Goal: Find specific page/section: Find specific page/section

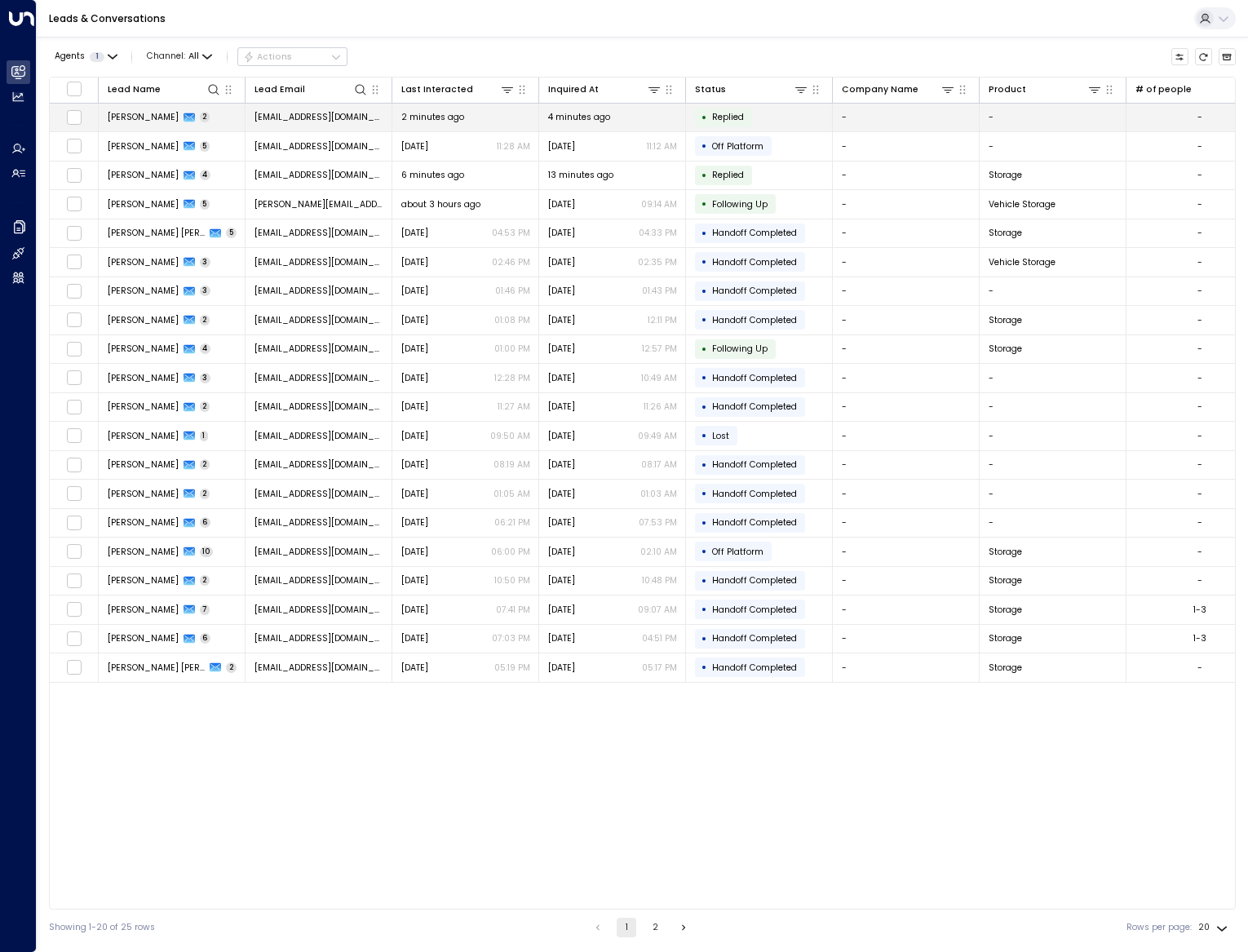
click at [159, 121] on span "[PERSON_NAME]" at bounding box center [143, 117] width 71 height 12
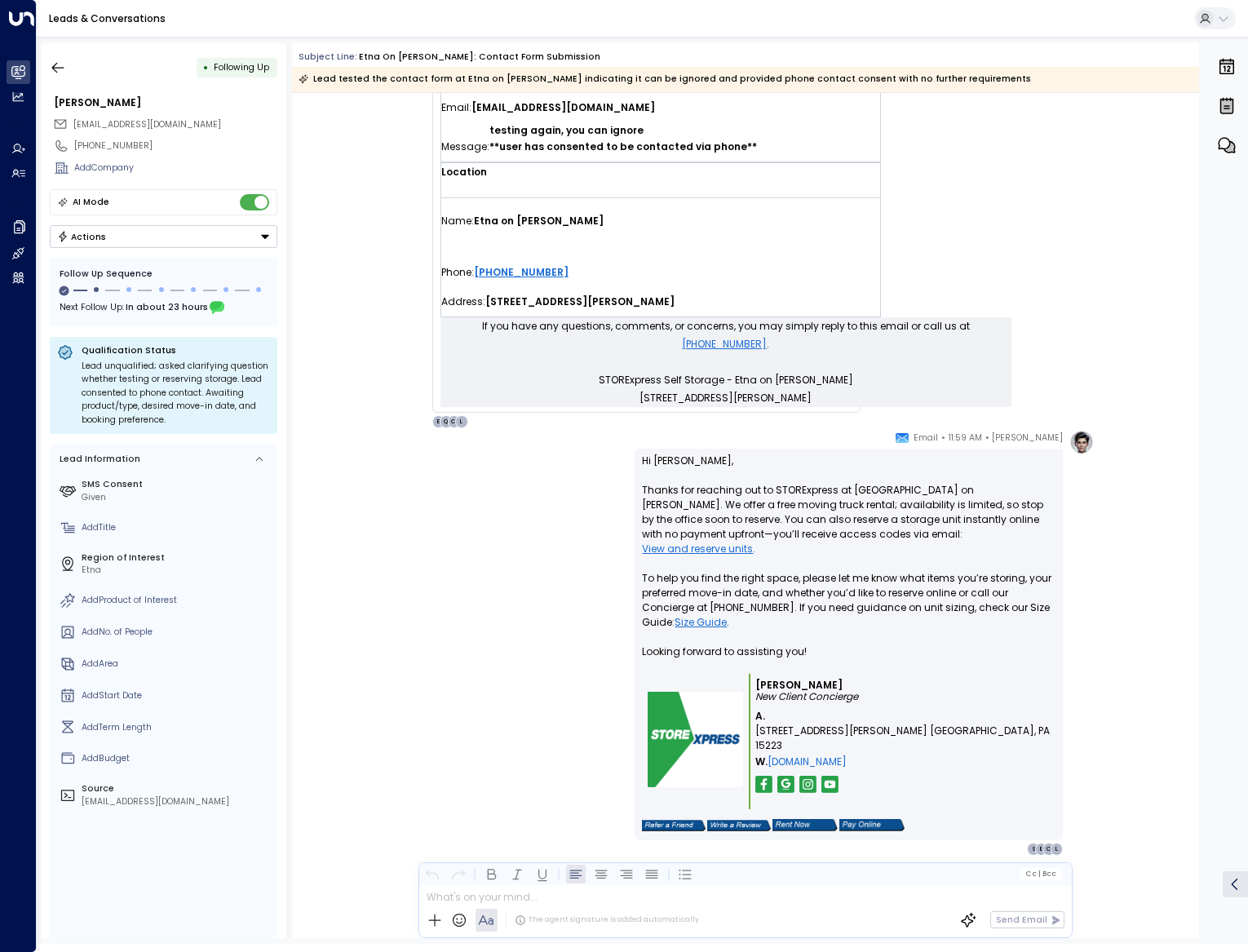
scroll to position [740, 0]
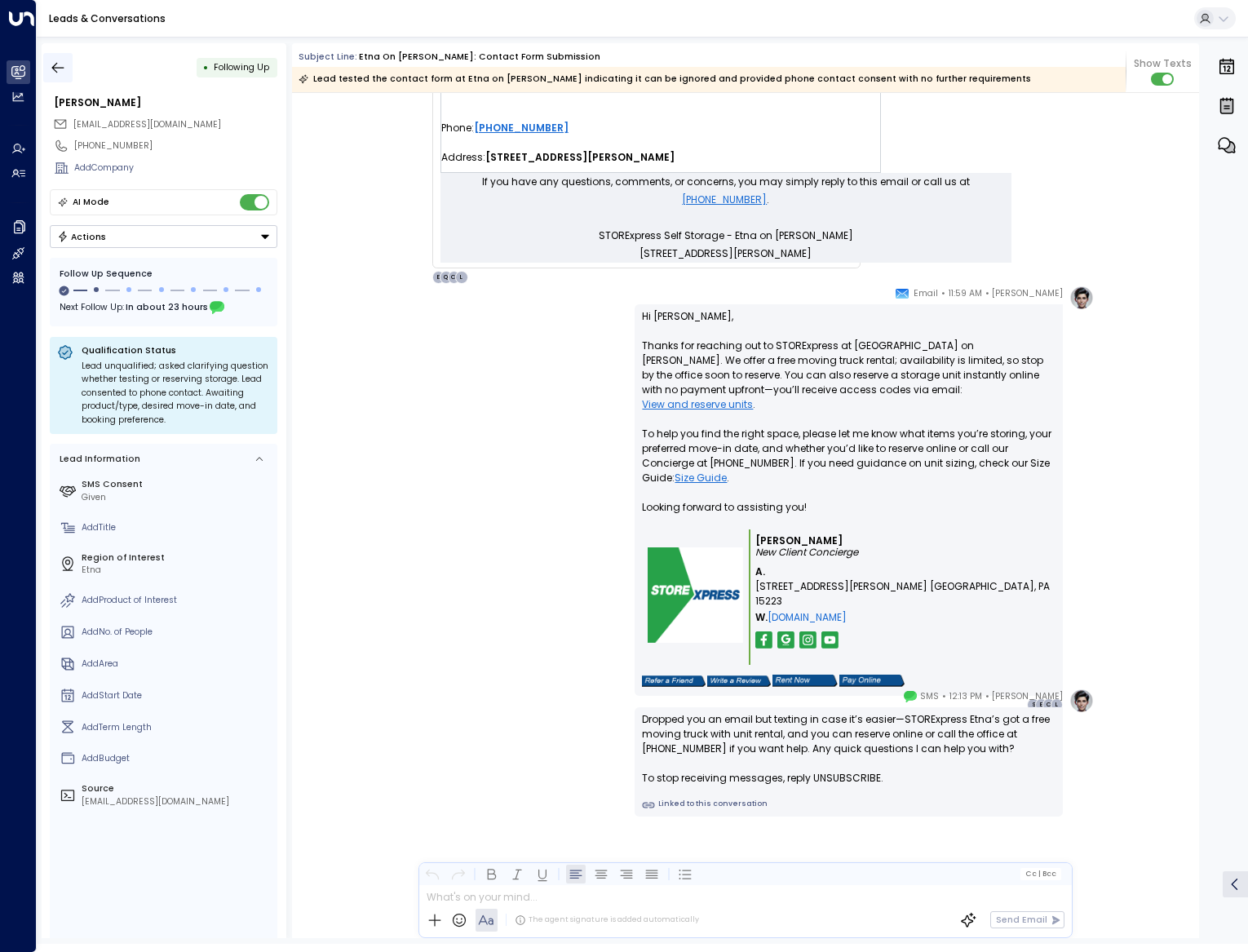
click at [69, 75] on button "button" at bounding box center [58, 68] width 29 height 29
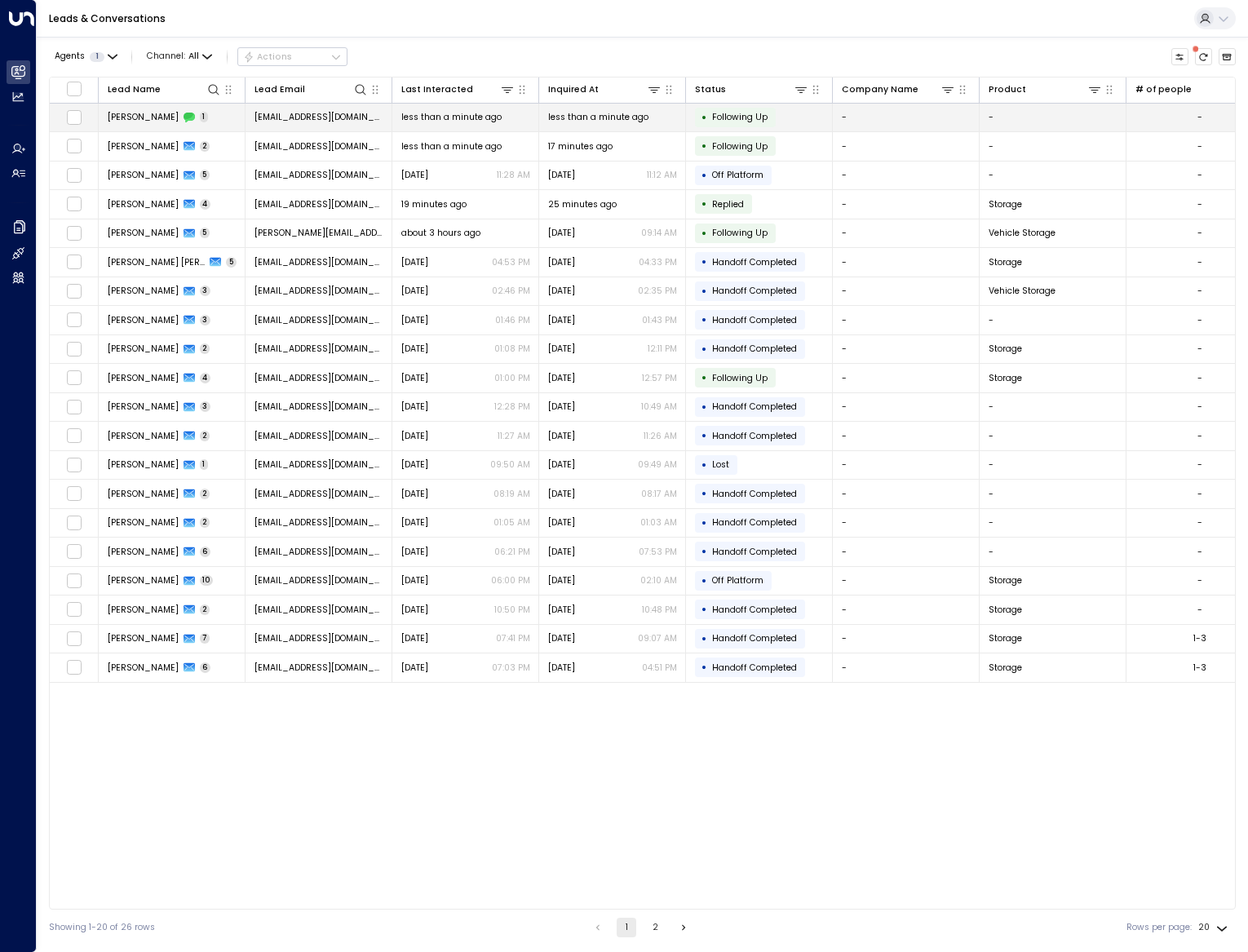
click at [120, 120] on span "[PERSON_NAME]" at bounding box center [143, 117] width 71 height 12
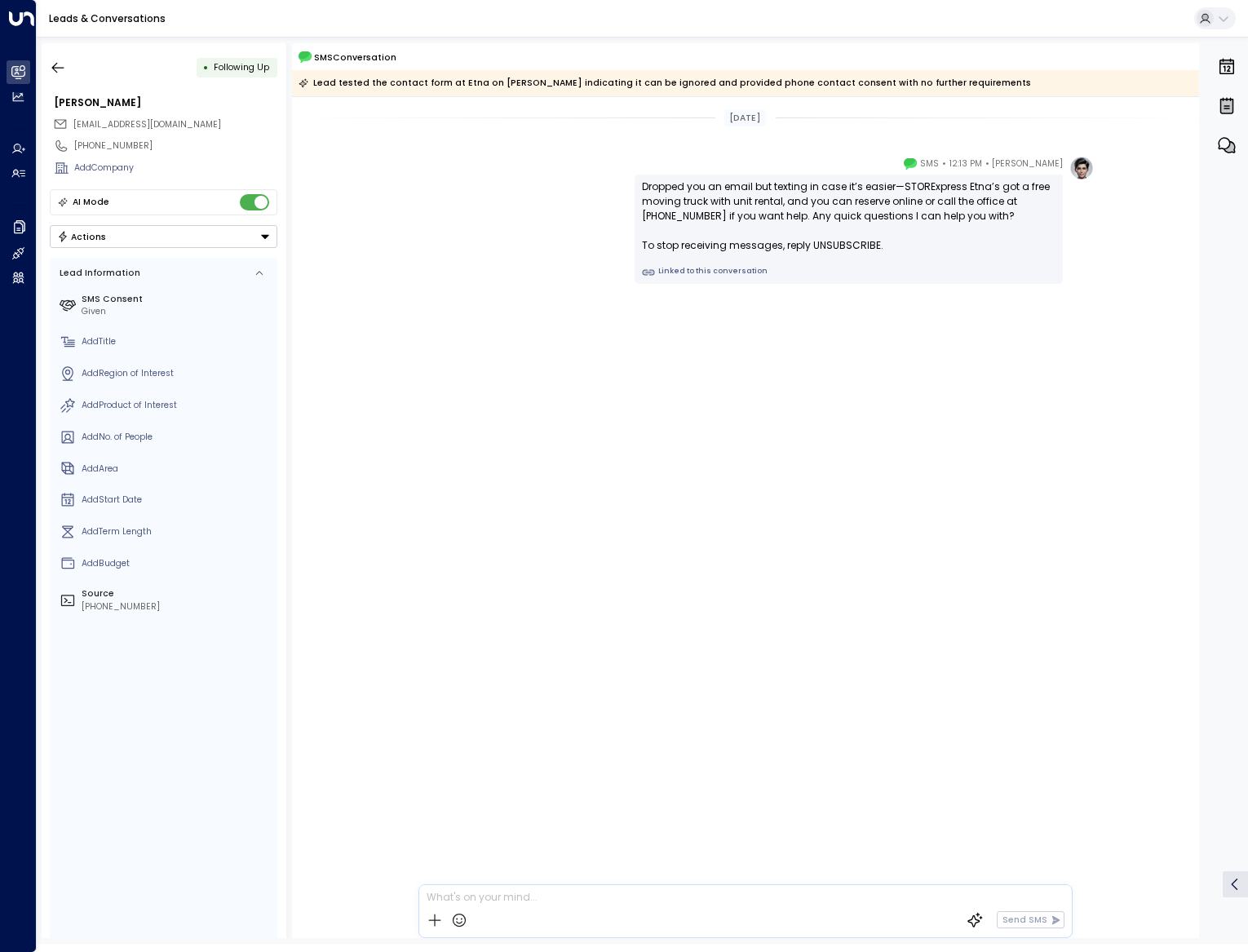
click at [512, 232] on div "[PERSON_NAME] • 12:13 PM • SMS Dropped you an email but texting in case it’s ea…" at bounding box center [745, 219] width 697 height 128
